Goal: Navigation & Orientation: Find specific page/section

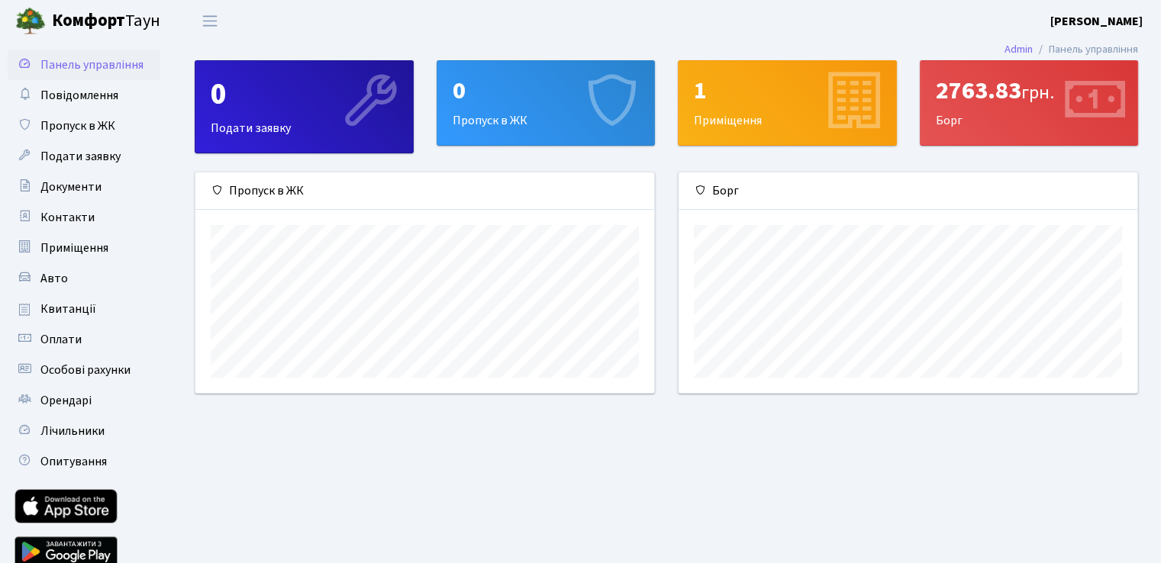
scroll to position [220, 458]
click at [1044, 111] on div "2763.83 грн. Борг" at bounding box center [1028, 103] width 217 height 84
click at [82, 100] on span "Повідомлення" at bounding box center [79, 95] width 78 height 17
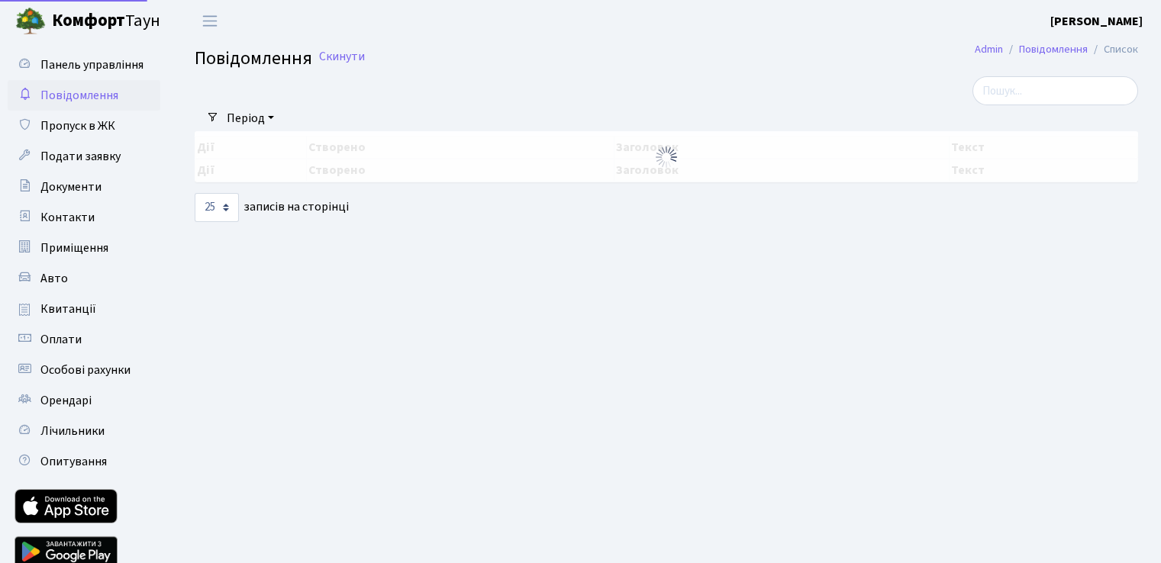
select select "25"
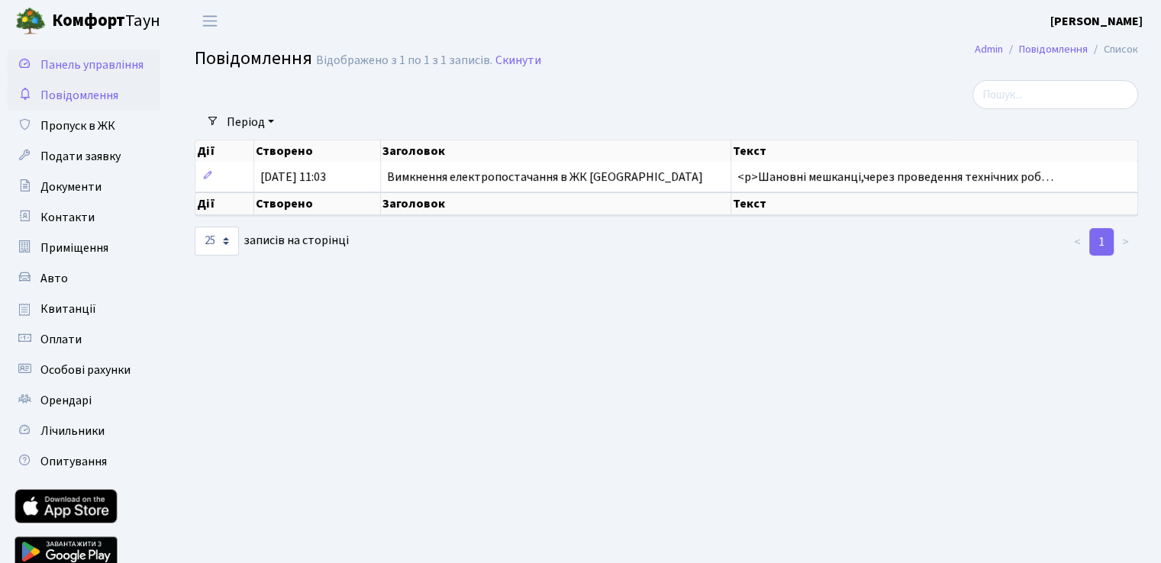
click at [79, 62] on span "Панель управління" at bounding box center [91, 64] width 103 height 17
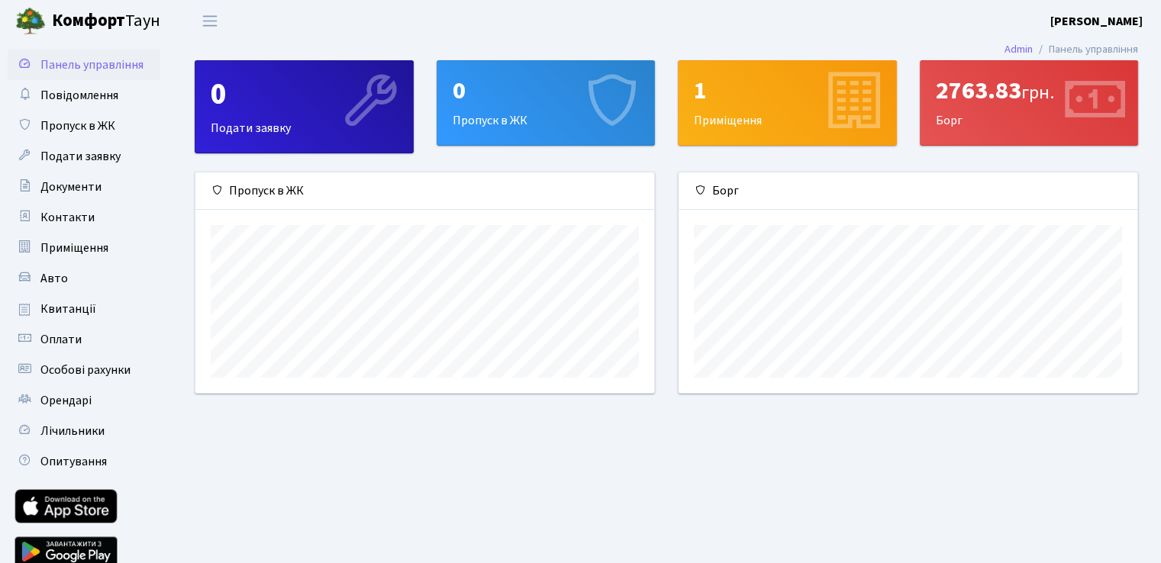
scroll to position [220, 458]
click at [73, 431] on span "Лічильники" at bounding box center [72, 431] width 64 height 17
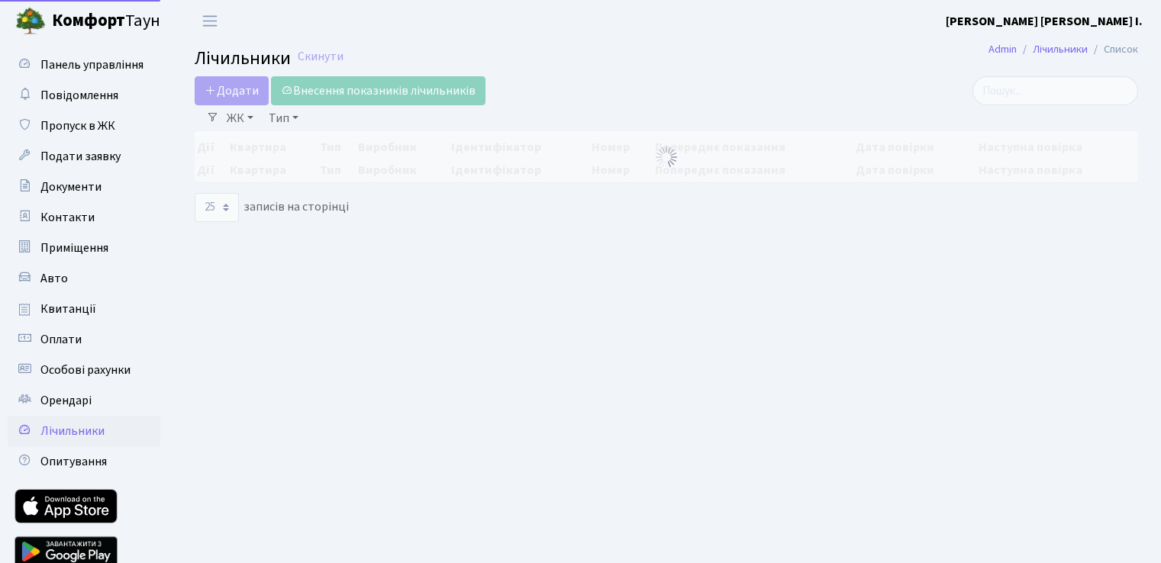
select select "25"
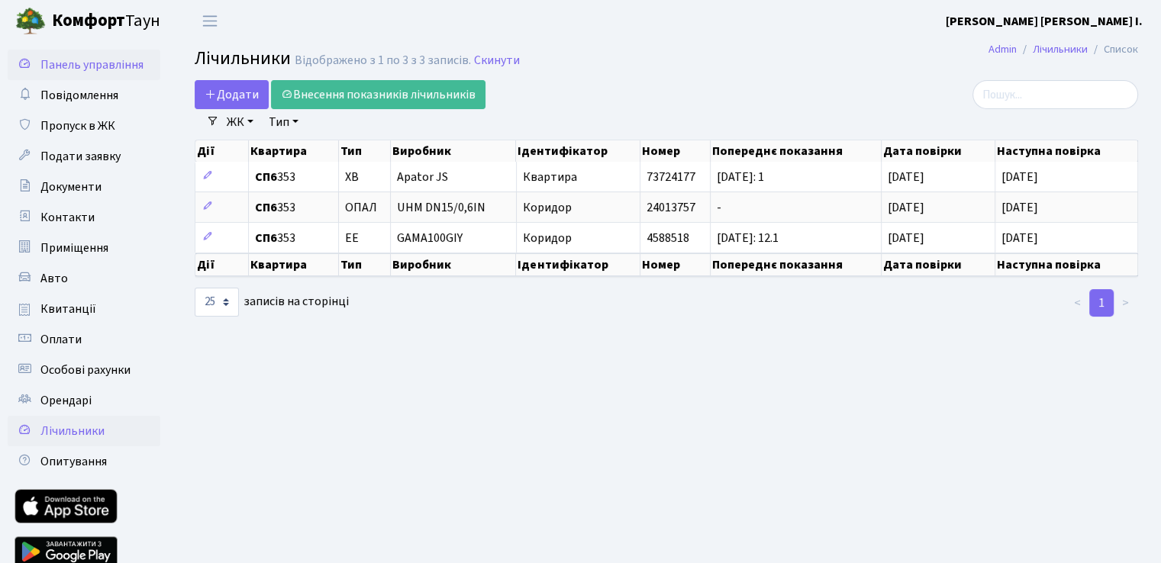
click at [94, 71] on span "Панель управління" at bounding box center [91, 64] width 103 height 17
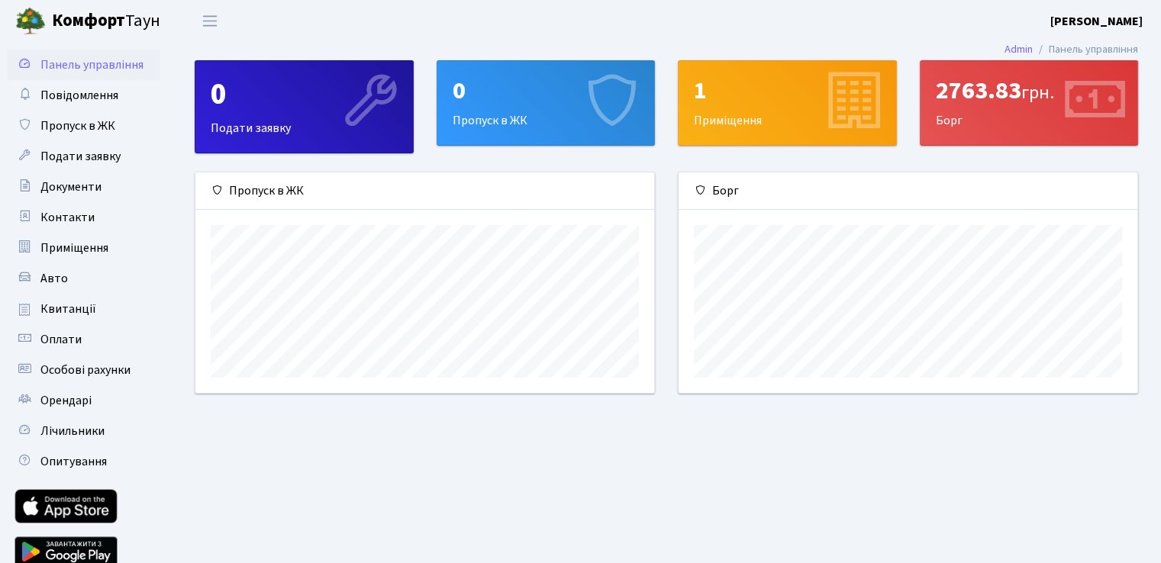
scroll to position [220, 458]
click at [74, 101] on span "Повідомлення" at bounding box center [79, 95] width 78 height 17
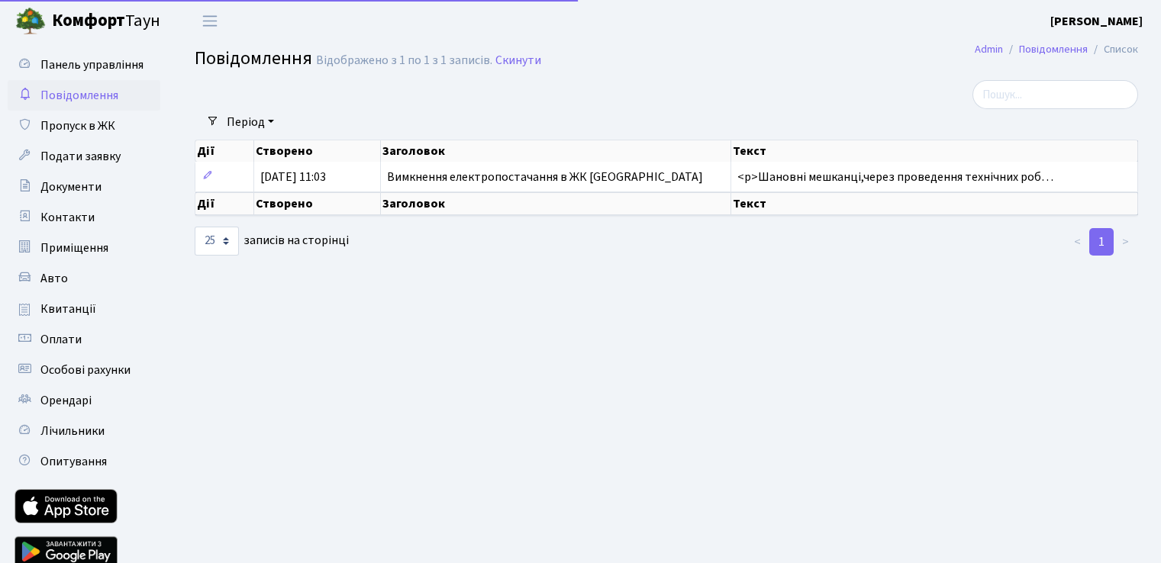
select select "25"
click at [113, 59] on span "Панель управління" at bounding box center [91, 64] width 103 height 17
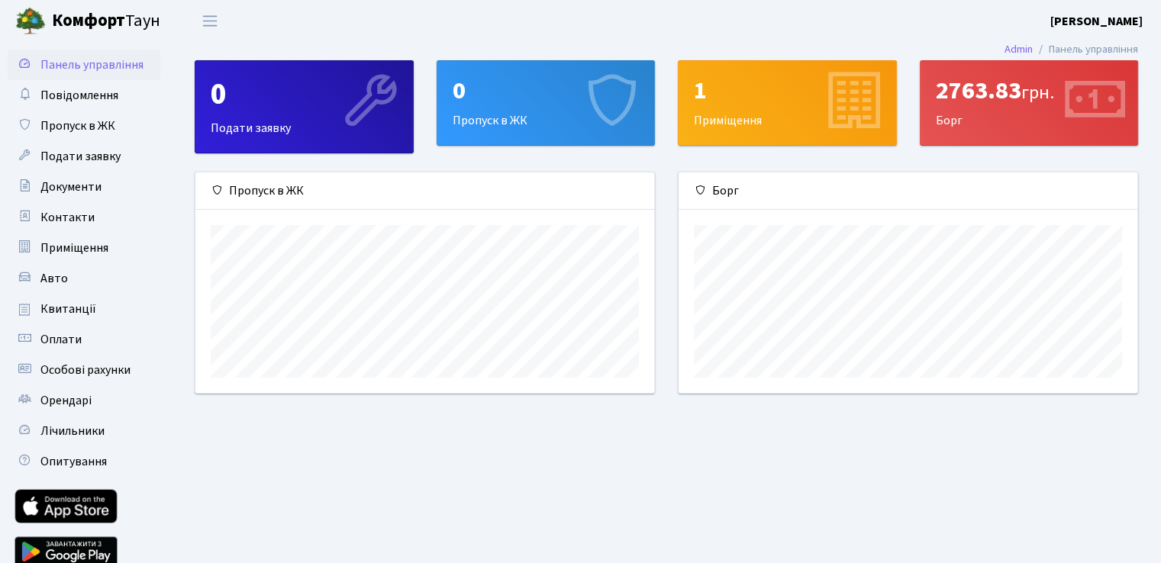
scroll to position [220, 458]
click at [69, 61] on span "Панель управління" at bounding box center [91, 64] width 103 height 17
click at [991, 92] on div "2763.83 грн." at bounding box center [1029, 90] width 187 height 29
click at [92, 69] on span "Панель управління" at bounding box center [91, 64] width 103 height 17
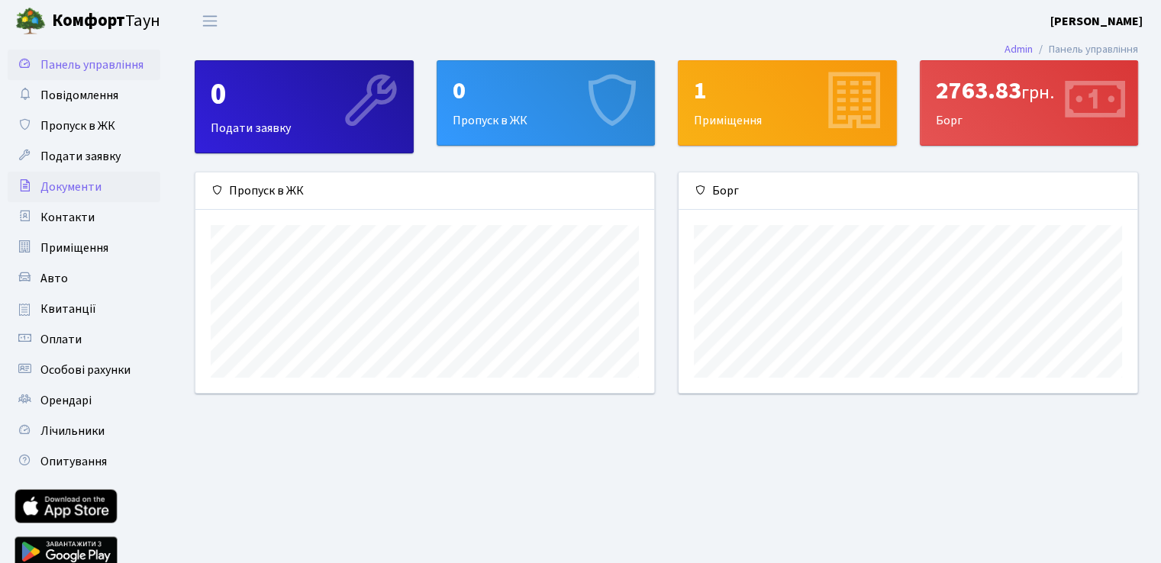
scroll to position [220, 458]
click at [62, 350] on link "Оплати" at bounding box center [84, 339] width 153 height 31
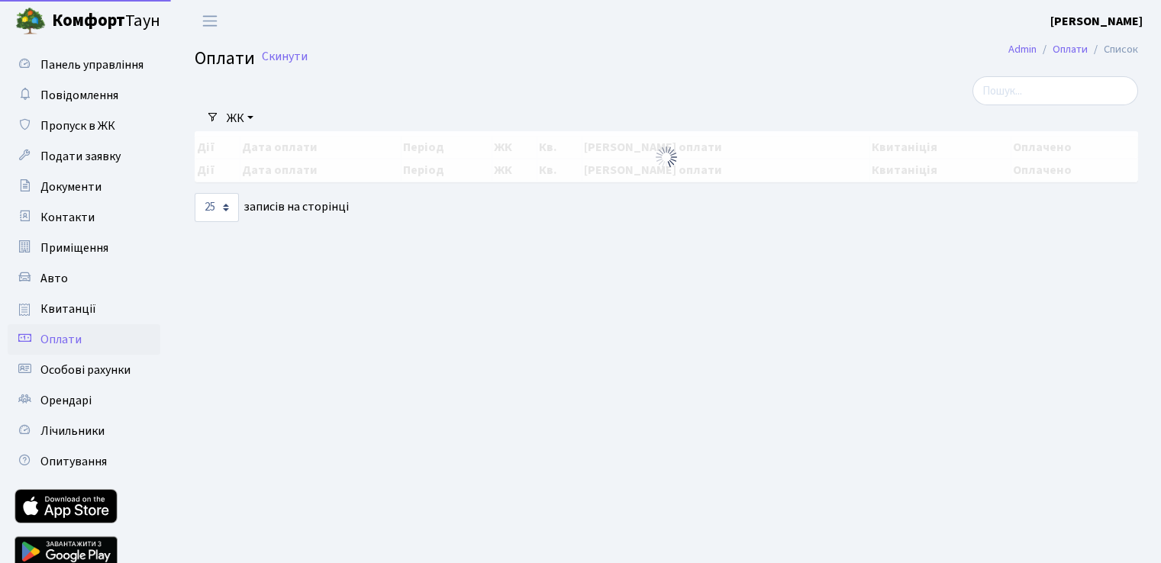
select select "25"
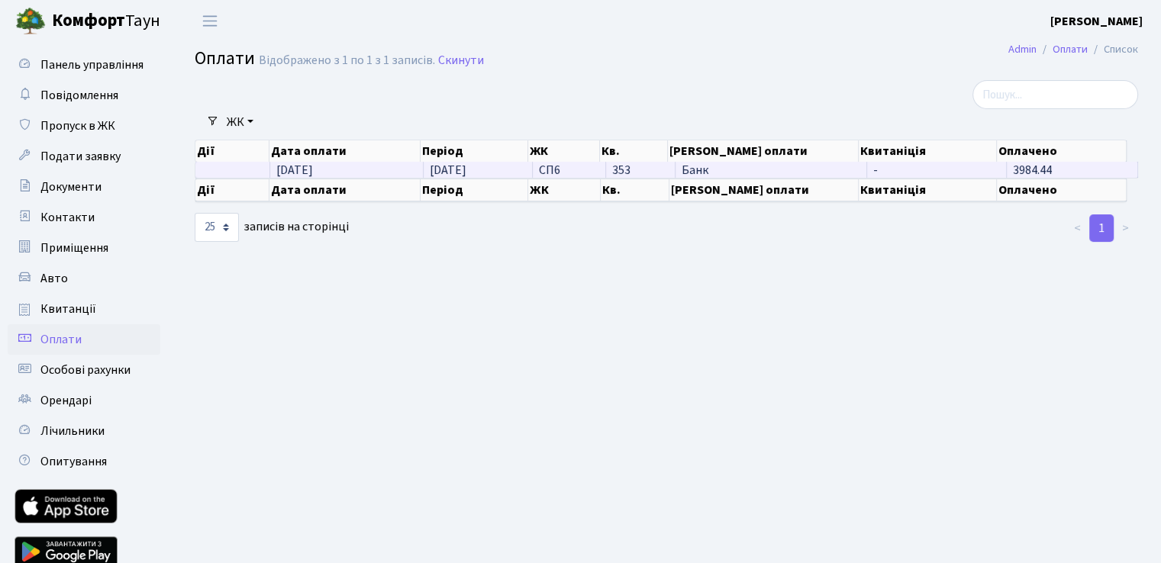
click at [1017, 171] on span "3984.44" at bounding box center [1032, 170] width 39 height 17
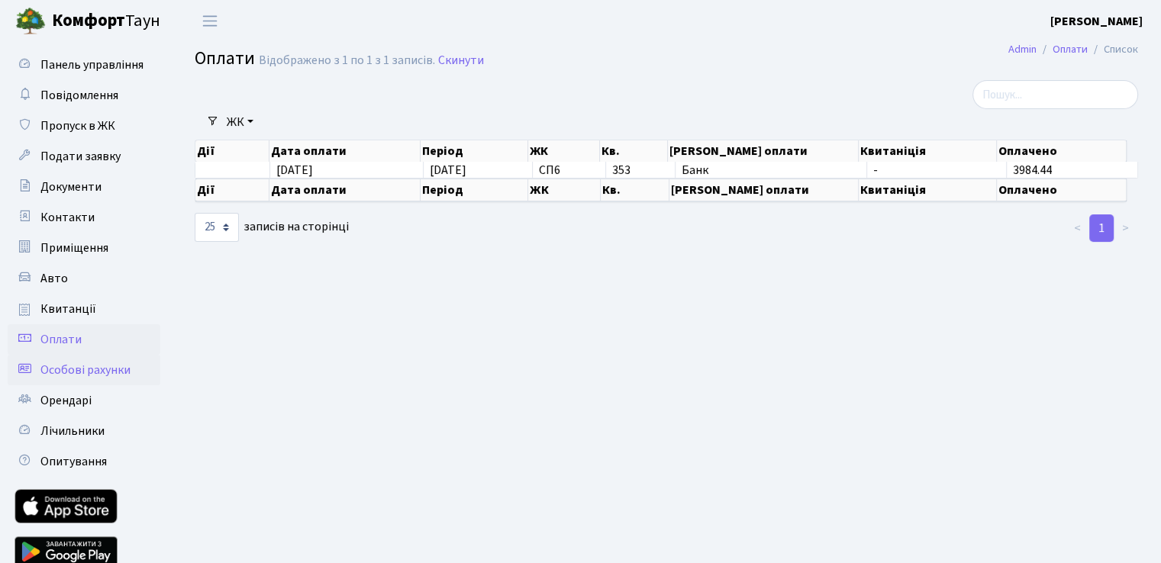
click at [110, 358] on link "Особові рахунки" at bounding box center [84, 370] width 153 height 31
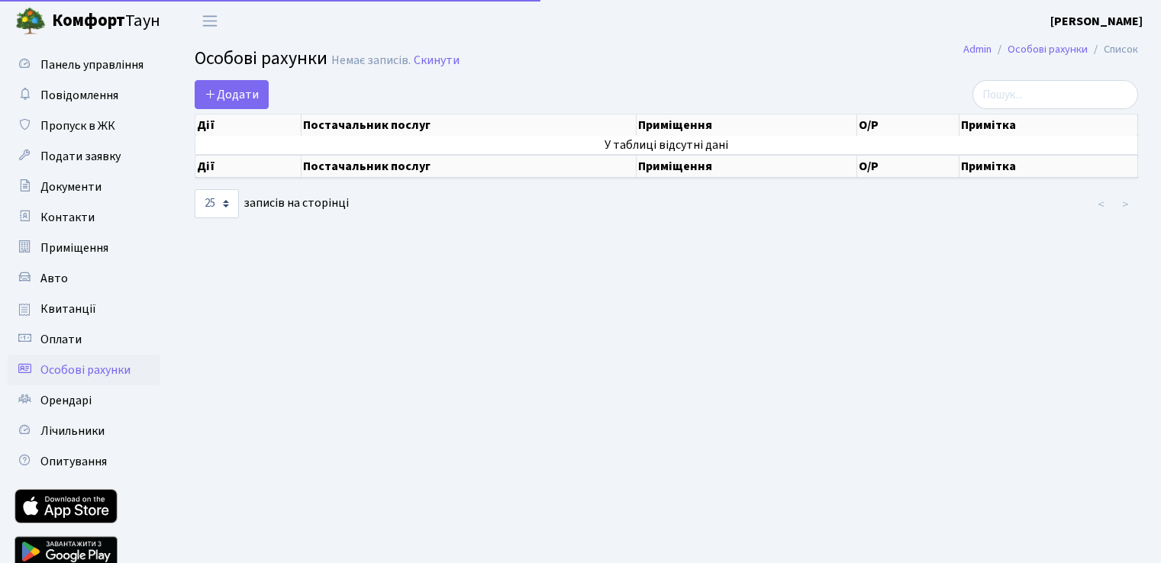
select select "25"
click at [96, 72] on span "Панель управління" at bounding box center [91, 64] width 103 height 17
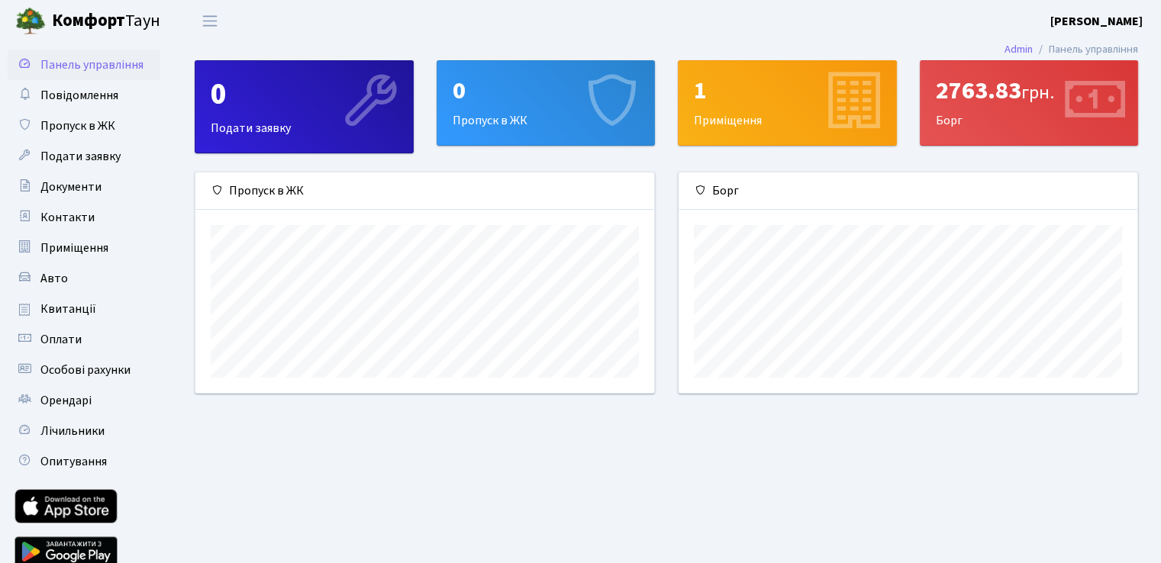
scroll to position [220, 458]
click at [92, 67] on span "Панель управління" at bounding box center [91, 64] width 103 height 17
click at [95, 101] on span "Повідомлення" at bounding box center [79, 95] width 78 height 17
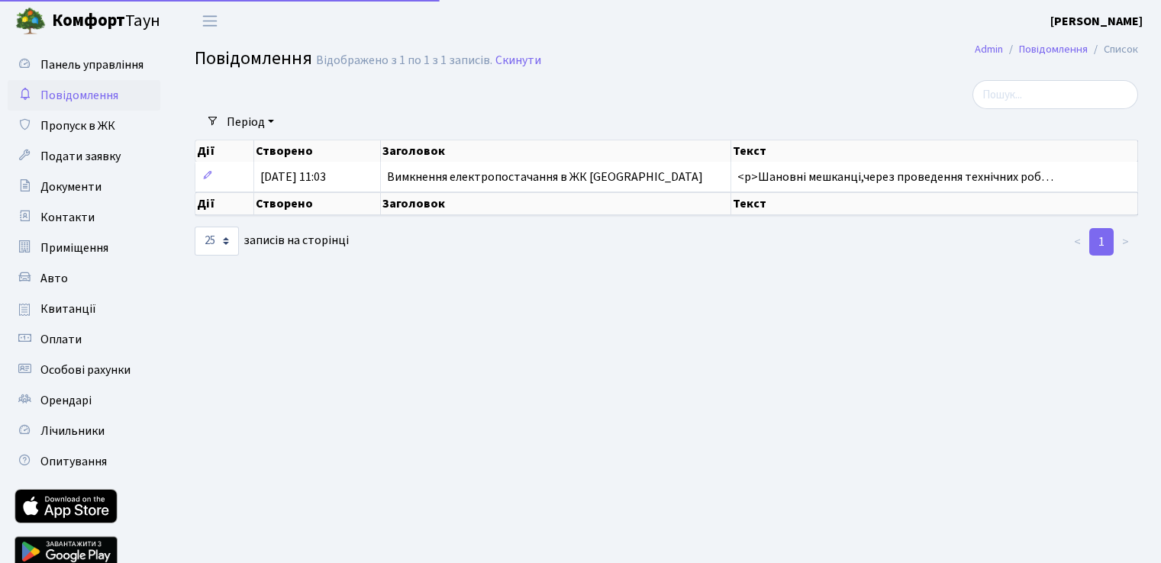
select select "25"
click at [76, 338] on span "Оплати" at bounding box center [60, 339] width 41 height 17
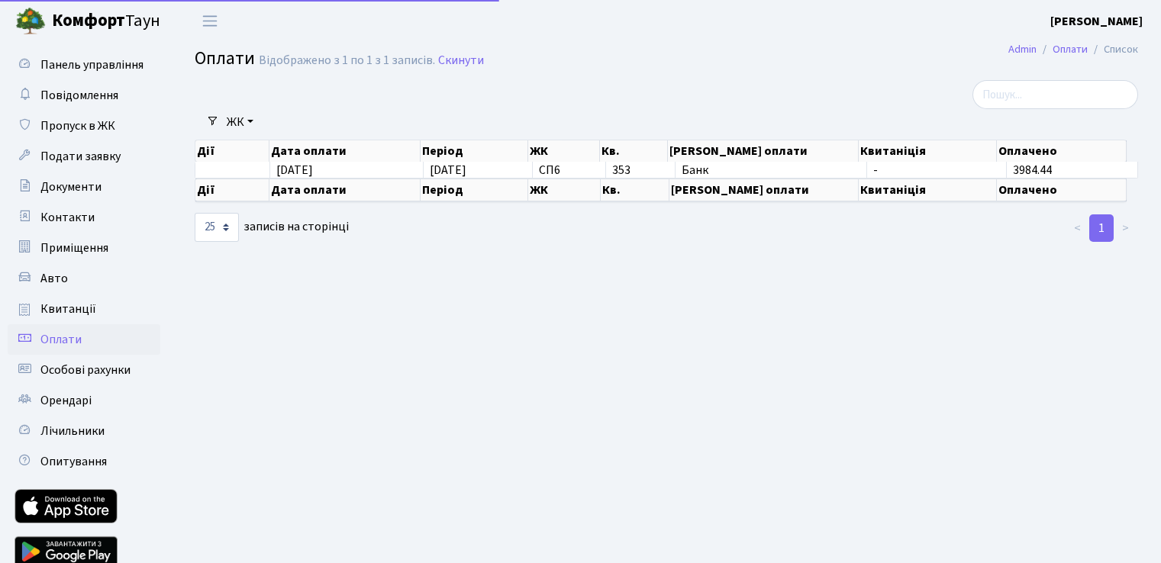
select select "25"
click at [62, 92] on span "Повідомлення" at bounding box center [79, 95] width 78 height 17
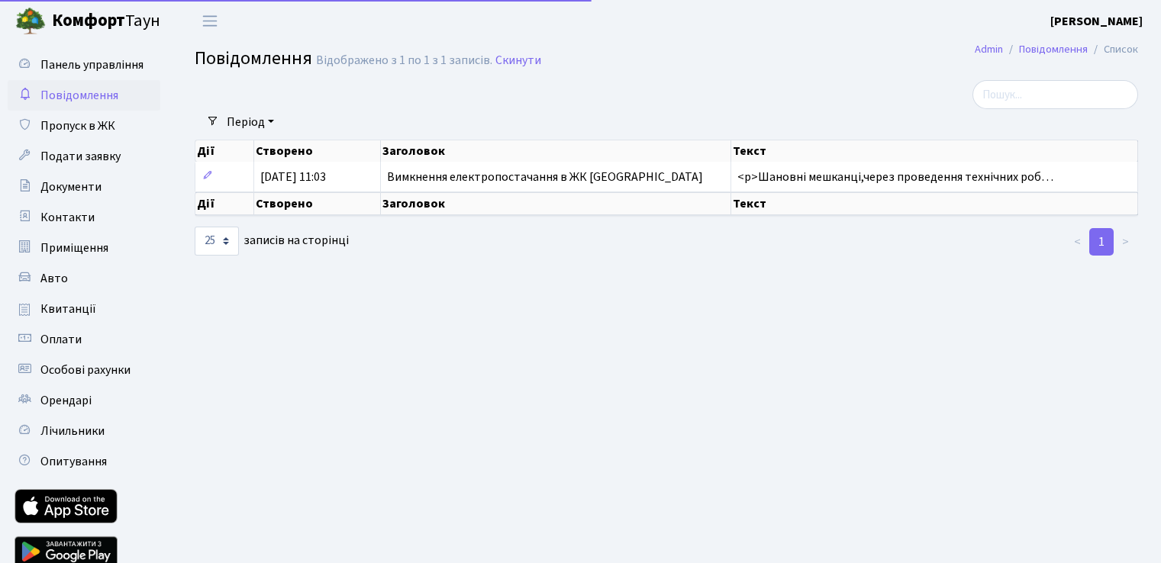
select select "25"
click at [667, 95] on div at bounding box center [505, 94] width 644 height 29
click at [85, 340] on link "Оплати" at bounding box center [84, 339] width 153 height 31
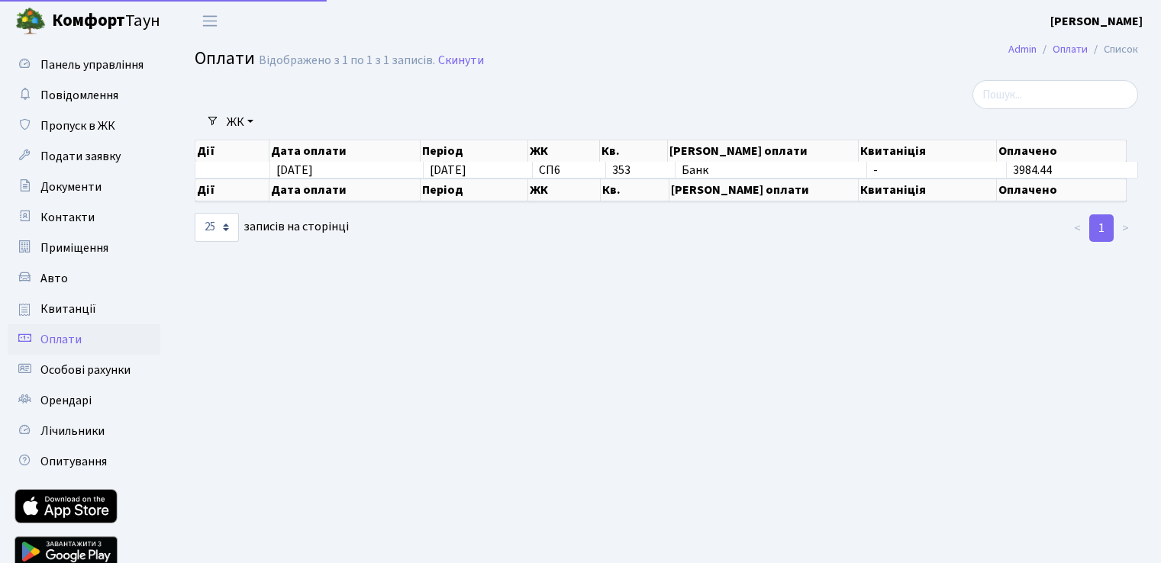
select select "25"
click at [73, 378] on span "Особові рахунки" at bounding box center [85, 370] width 90 height 17
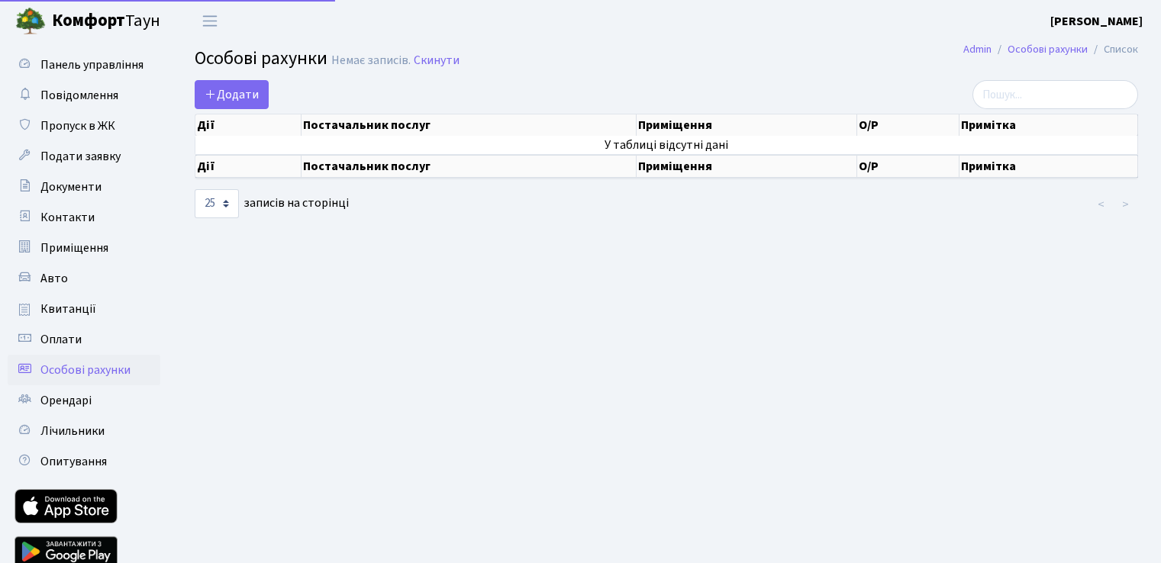
select select "25"
click at [115, 59] on span "Панель управління" at bounding box center [91, 64] width 103 height 17
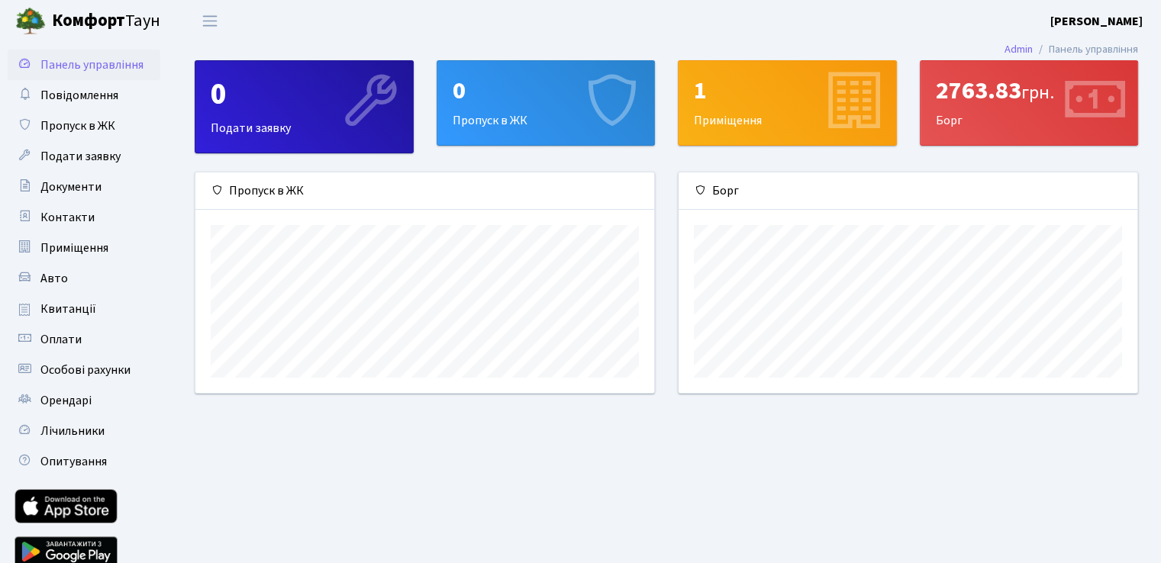
scroll to position [220, 458]
click at [85, 95] on span "Повідомлення" at bounding box center [79, 95] width 78 height 17
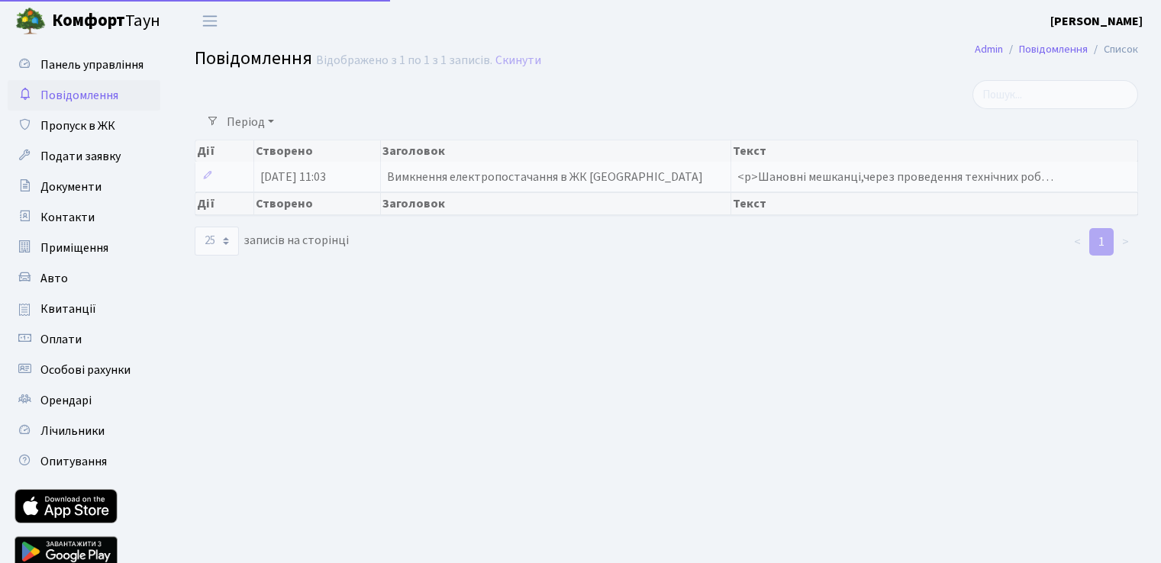
select select "25"
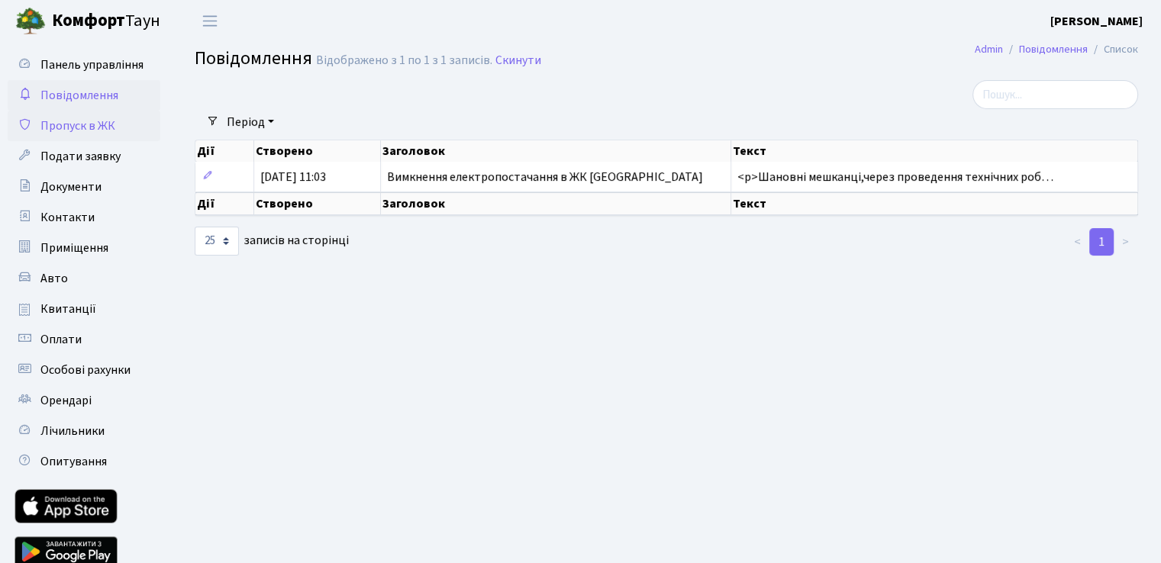
click at [82, 128] on span "Пропуск в ЖК" at bounding box center [77, 126] width 75 height 17
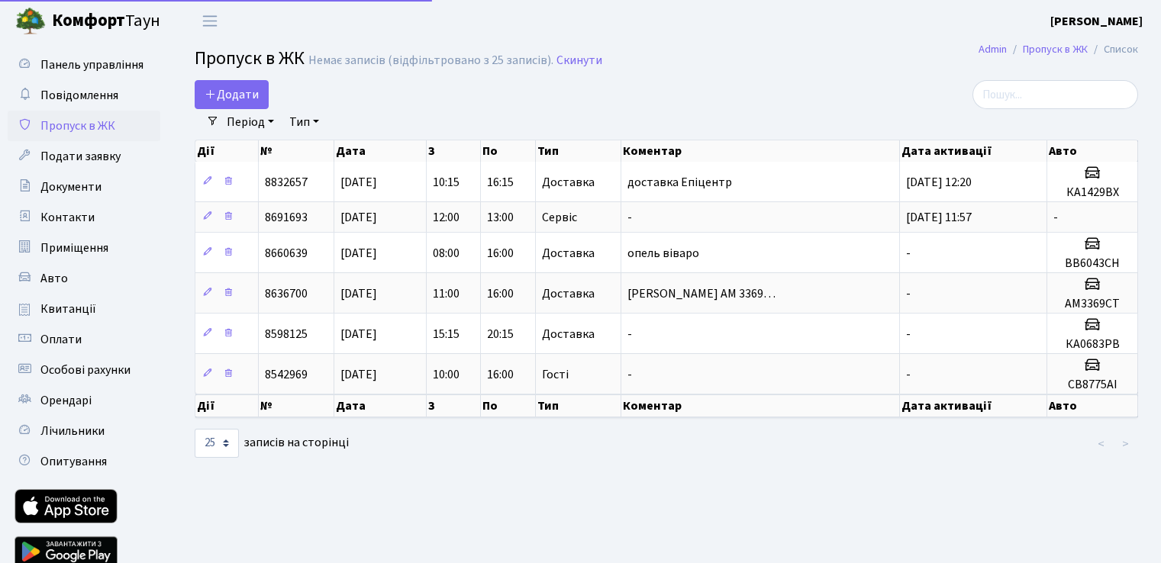
select select "25"
click at [833, 38] on header "[PERSON_NAME] [PERSON_NAME] Мій обліковий запис Вийти" at bounding box center [580, 21] width 1161 height 42
click at [50, 70] on span "Панель управління" at bounding box center [91, 64] width 103 height 17
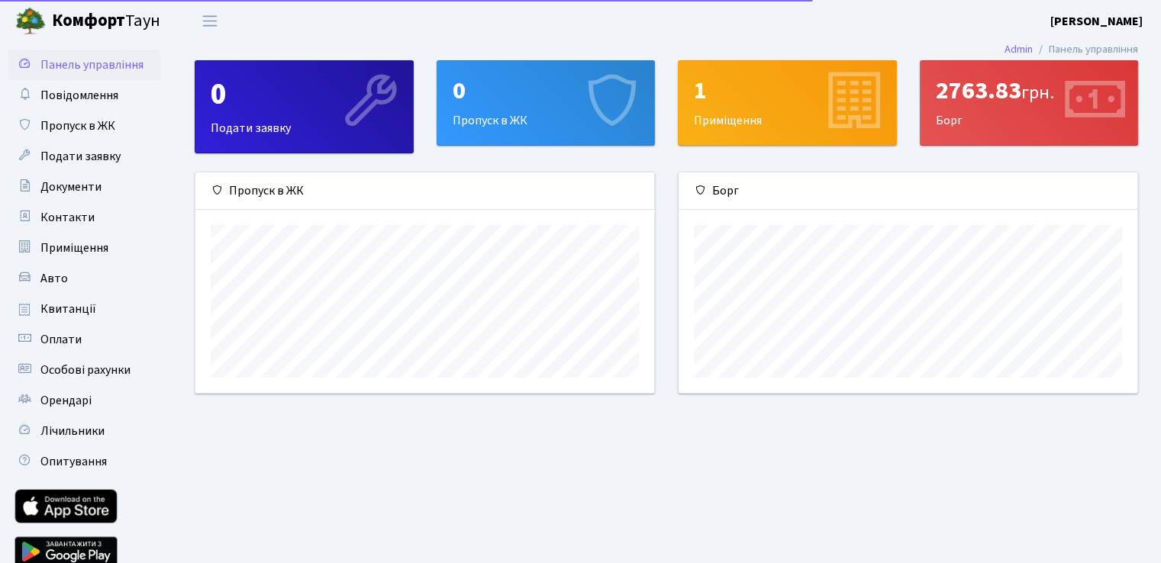
scroll to position [220, 458]
